Goal: Task Accomplishment & Management: Manage account settings

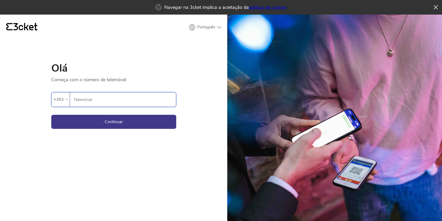
click at [130, 101] on input "Telemóvel" at bounding box center [124, 99] width 103 height 14
type input "968139442"
click at [126, 119] on button "Continuar" at bounding box center [113, 122] width 125 height 14
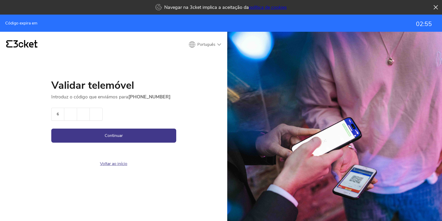
type input "6"
type input "7"
type input "6"
click at [141, 136] on button "Continuar" at bounding box center [113, 136] width 125 height 14
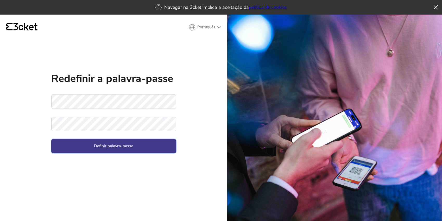
click at [161, 142] on button "Definir palavra-passe" at bounding box center [113, 146] width 125 height 14
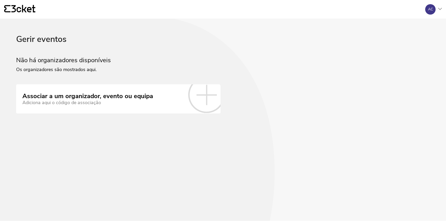
click at [437, 8] on div "AC" at bounding box center [431, 9] width 21 height 10
click at [413, 27] on div "A minha conta" at bounding box center [416, 25] width 47 height 12
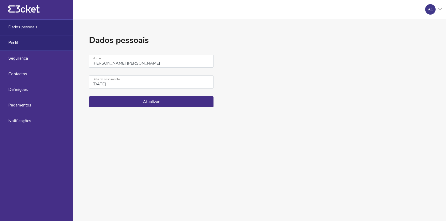
click at [60, 48] on div "Perfil" at bounding box center [36, 43] width 73 height 16
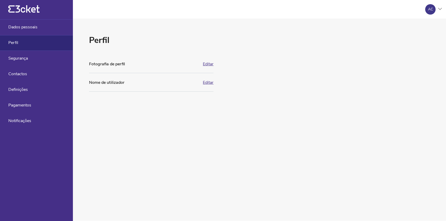
click at [36, 6] on icon "{' '}" at bounding box center [23, 9] width 31 height 8
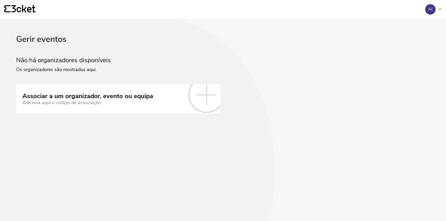
click at [198, 98] on icon at bounding box center [206, 95] width 36 height 36
